Goal: Information Seeking & Learning: Learn about a topic

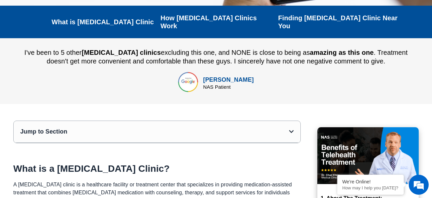
scroll to position [172, 0]
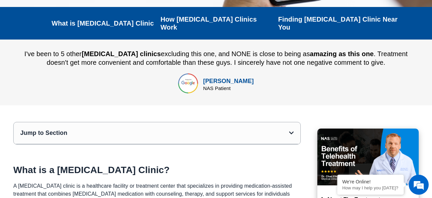
click at [222, 129] on div "Jump to Section" at bounding box center [154, 133] width 269 height 8
click at [292, 130] on icon "Open table of contents" at bounding box center [291, 132] width 5 height 5
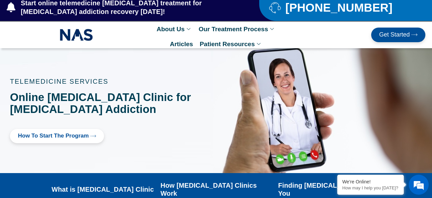
scroll to position [0, 0]
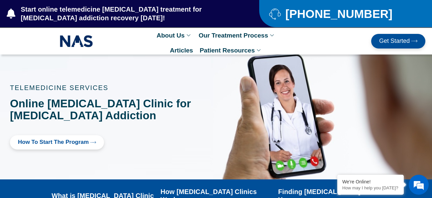
click at [92, 145] on link "How to Start the program" at bounding box center [57, 142] width 94 height 14
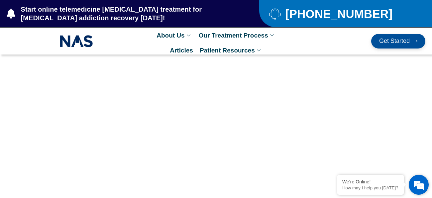
click at [416, 184] on em at bounding box center [419, 185] width 18 height 18
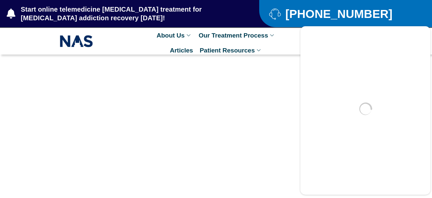
scroll to position [22, 0]
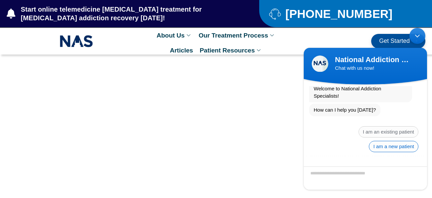
click at [383, 145] on span "I am a new patient" at bounding box center [393, 146] width 49 height 11
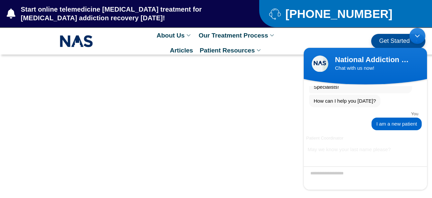
scroll to position [28, 0]
type textarea "*******"
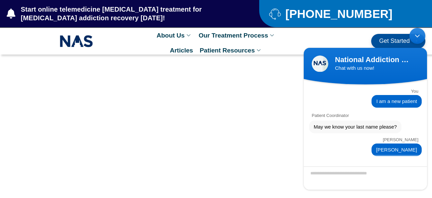
scroll to position [91, 0]
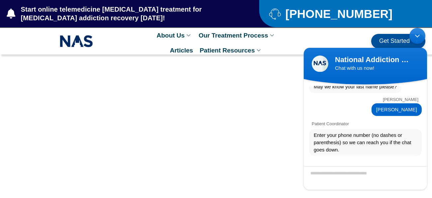
click at [343, 172] on textarea "Valid number format ex. 6154884615" at bounding box center [365, 177] width 123 height 23
type textarea "**********"
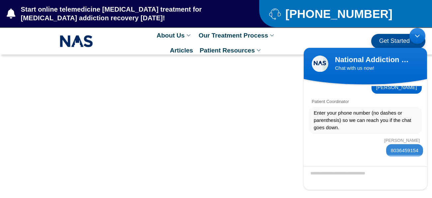
scroll to position [138, 0]
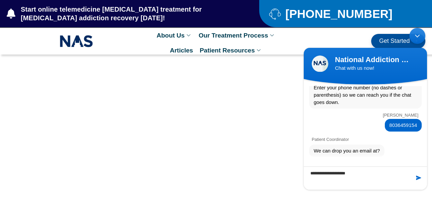
type textarea "**********"
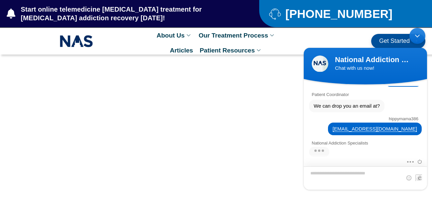
scroll to position [261, 0]
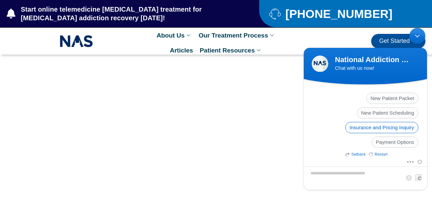
click at [366, 130] on span "Insurance and Pricing Inquiry" at bounding box center [381, 127] width 73 height 11
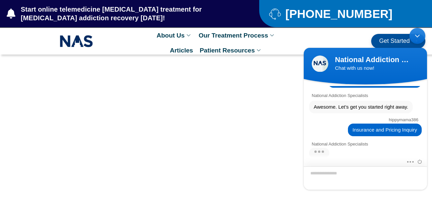
scroll to position [294, 0]
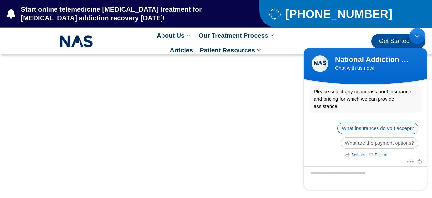
click at [353, 126] on span "What insurances do you accept?" at bounding box center [377, 128] width 81 height 11
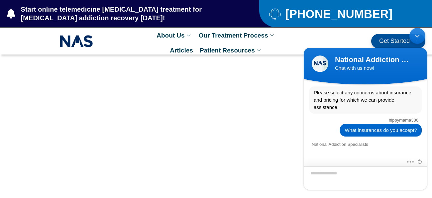
scroll to position [454, 0]
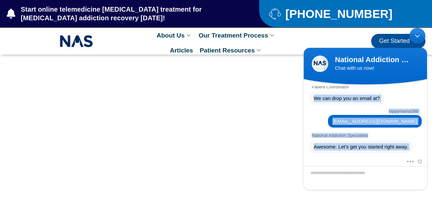
scroll to position [176, 0]
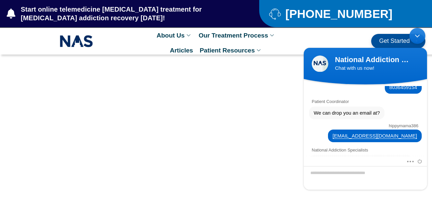
drag, startPoint x: 423, startPoint y: 89, endPoint x: 425, endPoint y: 113, distance: 24.6
click at [425, 113] on div "National Addiction Specialists Welcome to National Addiction Specialists! How c…" at bounding box center [365, 165] width 123 height 501
drag, startPoint x: 425, startPoint y: 116, endPoint x: 427, endPoint y: 123, distance: 6.8
click at [427, 123] on body "National Addiction Specialists Chat with us now! National Addiction Specialists…" at bounding box center [365, 109] width 130 height 168
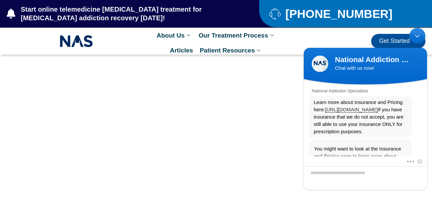
scroll to position [349, 0]
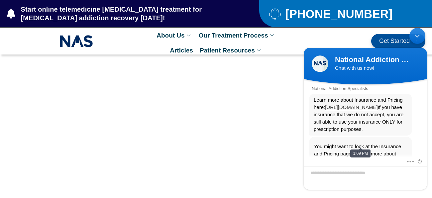
click at [349, 115] on span "Learn more about Insurance and Pricing here: https://www.nationaladdictionspeci…" at bounding box center [361, 114] width 94 height 37
click at [341, 109] on link "[URL][DOMAIN_NAME]" at bounding box center [351, 107] width 52 height 6
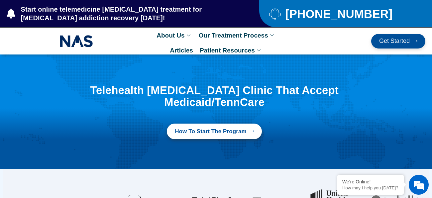
scroll to position [438, 0]
click at [414, 96] on div "Telehealth Suboxone Clinic That Accept Medicaid/TennCare How to Start the progr…" at bounding box center [219, 111] width 425 height 61
click at [422, 182] on em at bounding box center [419, 185] width 18 height 18
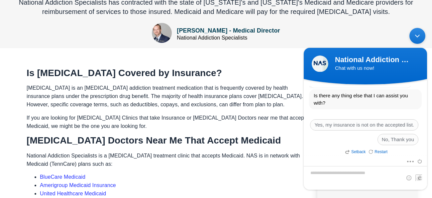
scroll to position [305, 0]
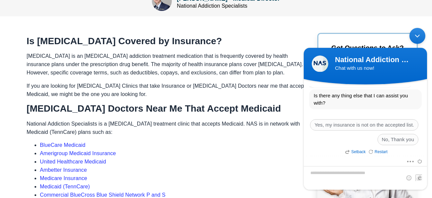
click at [420, 39] on div "Minimize live chat window" at bounding box center [417, 36] width 16 height 16
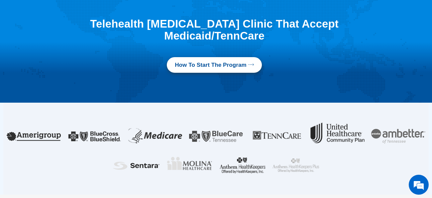
scroll to position [66, 0]
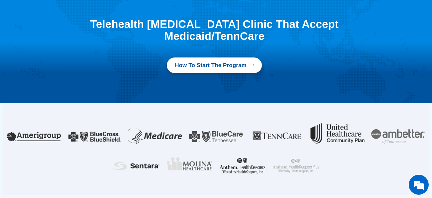
click at [237, 65] on span "How to Start the program" at bounding box center [211, 65] width 72 height 8
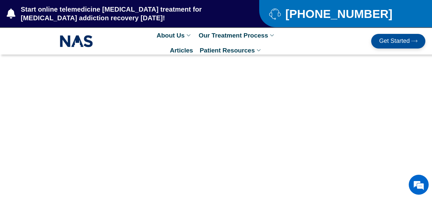
scroll to position [438, 0]
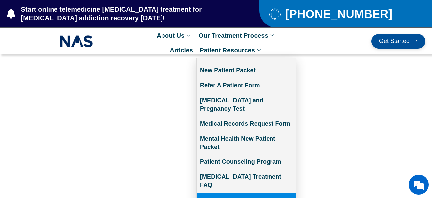
click at [229, 193] on link "Insurance and Pricing" at bounding box center [246, 200] width 99 height 15
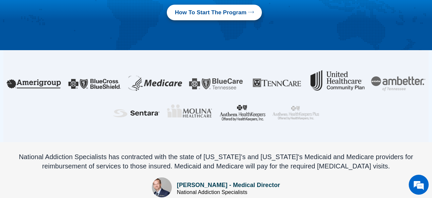
scroll to position [119, 0]
